Goal: Task Accomplishment & Management: Complete application form

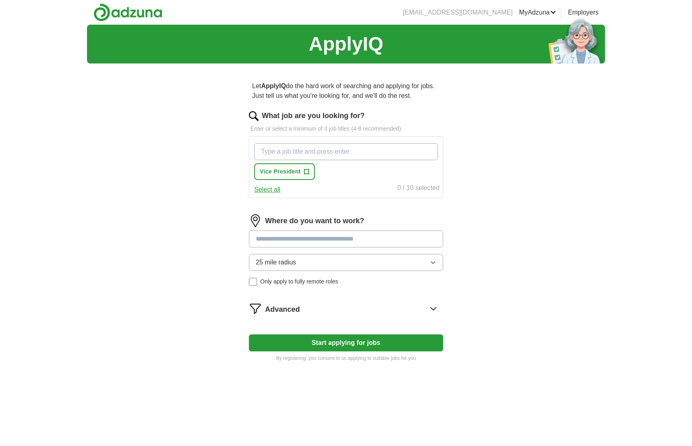
click at [332, 240] on input at bounding box center [346, 239] width 194 height 17
type input "******"
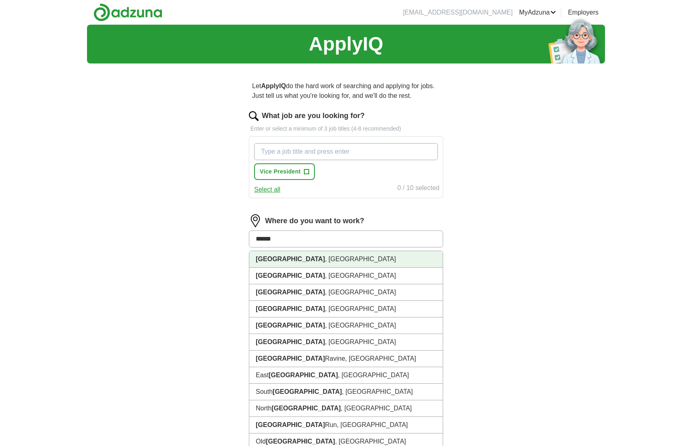
click at [308, 265] on li "[GEOGRAPHIC_DATA] , [GEOGRAPHIC_DATA]" at bounding box center [345, 259] width 193 height 17
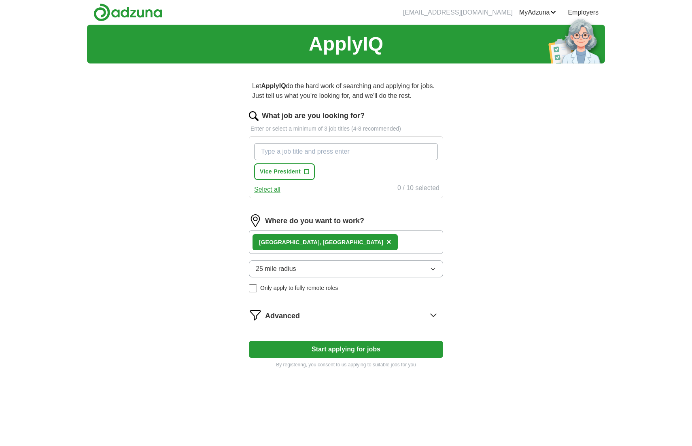
click at [519, 281] on div "ApplyIQ Let ApplyIQ do the hard work of searching and applying for jobs. Just t…" at bounding box center [346, 248] width 518 height 446
click at [353, 154] on input "What job are you looking for?" at bounding box center [346, 151] width 184 height 17
click at [358, 155] on input "What job are you looking for?" at bounding box center [346, 151] width 184 height 17
click at [265, 191] on button "Select all" at bounding box center [267, 190] width 26 height 10
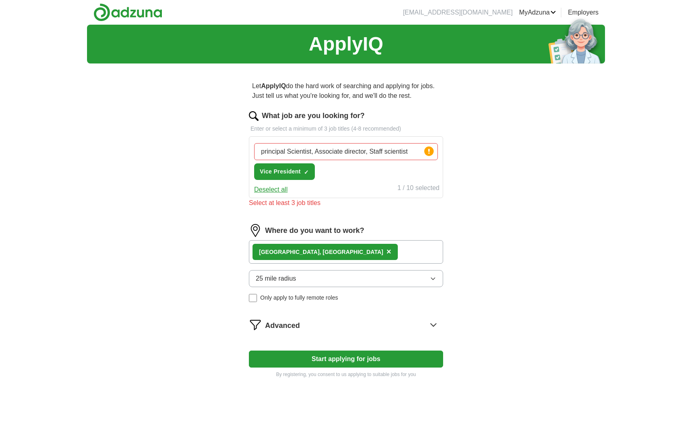
click at [278, 188] on button "Deselect all" at bounding box center [271, 190] width 34 height 10
click at [402, 152] on input "principal Scientist, Associate director, Staff scientist" at bounding box center [346, 151] width 184 height 17
click at [409, 152] on input "principal Scientist, Associate director, Staff scientist" at bounding box center [346, 151] width 184 height 17
click at [429, 151] on icon at bounding box center [429, 151] width 2 height 5
click at [407, 154] on input "principal Scientist, Associate director, Staff scientist" at bounding box center [346, 151] width 184 height 17
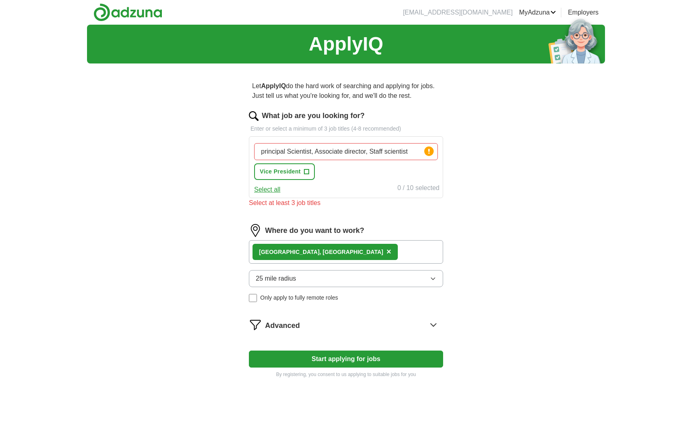
click at [393, 191] on div "Select all 0 / 10 selected" at bounding box center [345, 188] width 187 height 11
click at [307, 169] on span "+" at bounding box center [306, 172] width 5 height 6
click at [272, 187] on button "Deselect all" at bounding box center [271, 190] width 34 height 10
click at [312, 153] on input "principal Scientist, Associate director, Staff scientist" at bounding box center [346, 151] width 184 height 17
click at [370, 354] on button "Start applying for jobs" at bounding box center [346, 359] width 194 height 17
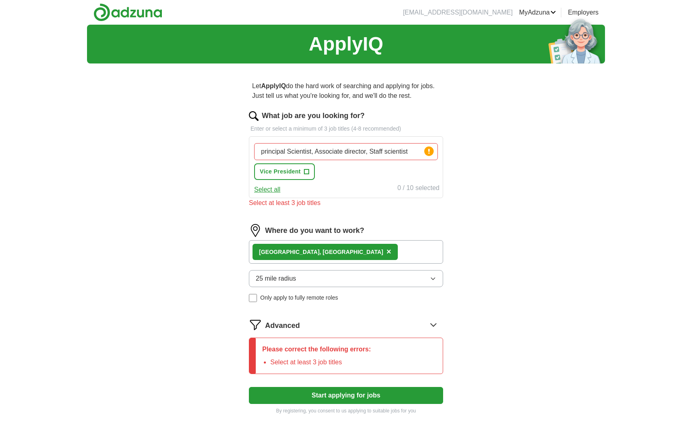
click at [347, 152] on input "principal Scientist, Associate director, Staff scientist" at bounding box center [346, 151] width 184 height 17
drag, startPoint x: 415, startPoint y: 150, endPoint x: 311, endPoint y: 150, distance: 103.2
click at [311, 150] on input "principal Scientist, Associate director, Staff scientist" at bounding box center [346, 151] width 184 height 17
click at [493, 174] on div "ApplyIQ Let ApplyIQ do the hard work of searching and applying for jobs. Just t…" at bounding box center [346, 248] width 518 height 446
click at [263, 154] on input "principal Scientist" at bounding box center [346, 151] width 184 height 17
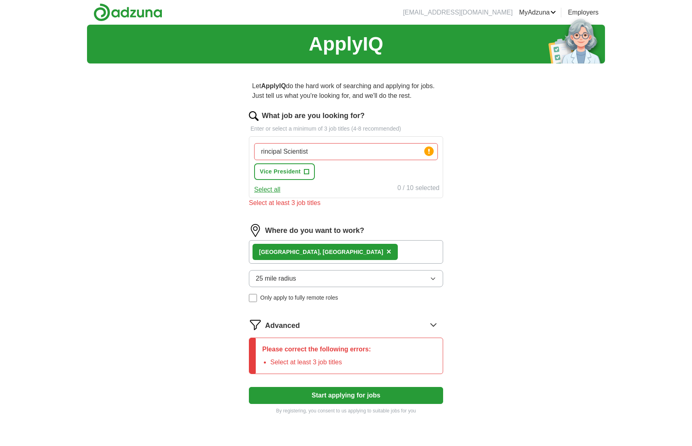
type input "Principal Scientist"
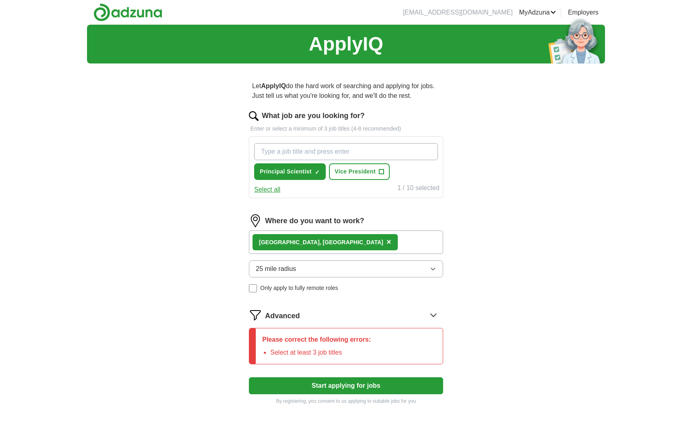
paste input ", Associate director, Staff scientist"
click at [261, 151] on input ", Associate director, Staff scientist" at bounding box center [346, 151] width 184 height 17
drag, startPoint x: 362, startPoint y: 149, endPoint x: 313, endPoint y: 155, distance: 50.0
click at [313, 155] on input "Associate director, Staff scientist" at bounding box center [346, 151] width 184 height 17
type input "Associate director"
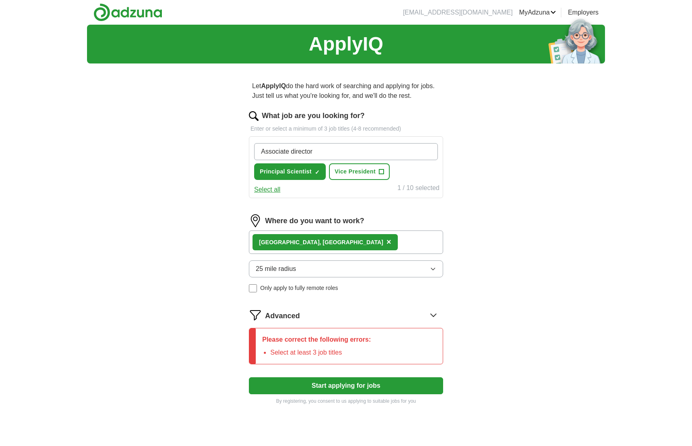
click at [338, 151] on input "Associate director" at bounding box center [346, 151] width 184 height 17
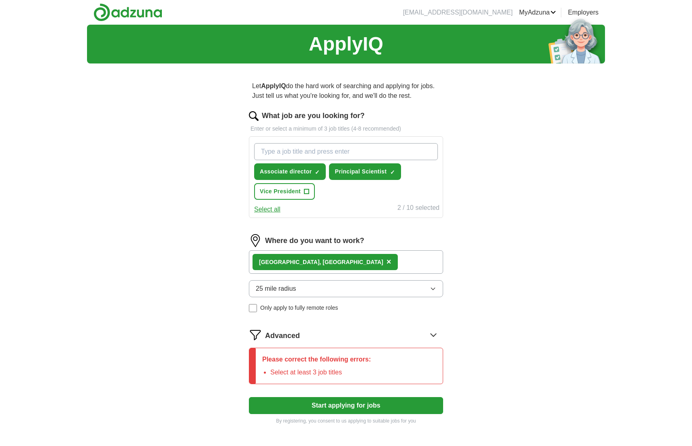
paste input ", Staff scientist"
click at [265, 150] on input ", Staff scientist" at bounding box center [346, 151] width 184 height 17
type input "Staff scientist"
click at [325, 151] on input "Staff scientist" at bounding box center [346, 151] width 184 height 17
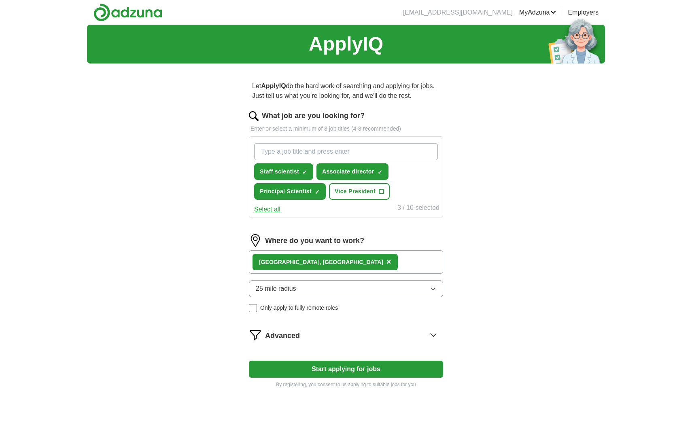
click at [362, 364] on button "Start applying for jobs" at bounding box center [346, 369] width 194 height 17
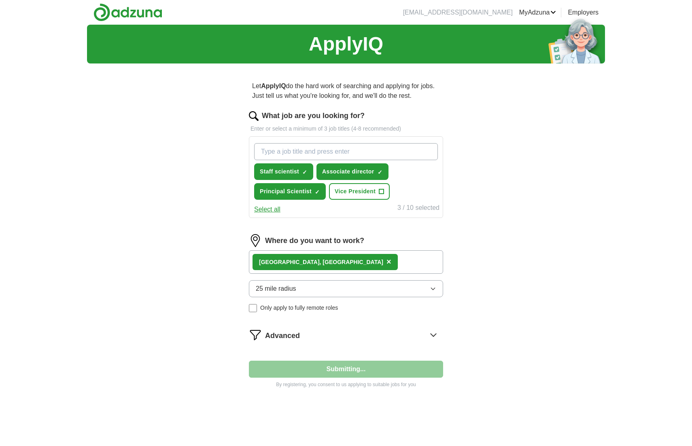
select select "**"
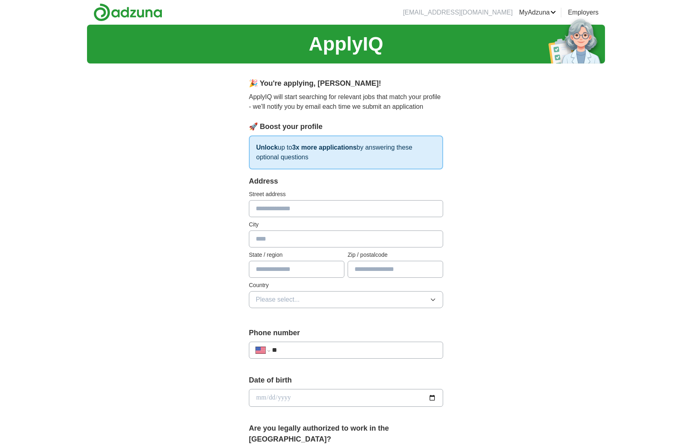
click at [0, 0] on link "Posted jobs" at bounding box center [0, 0] width 0 height 0
